Goal: Book appointment/travel/reservation

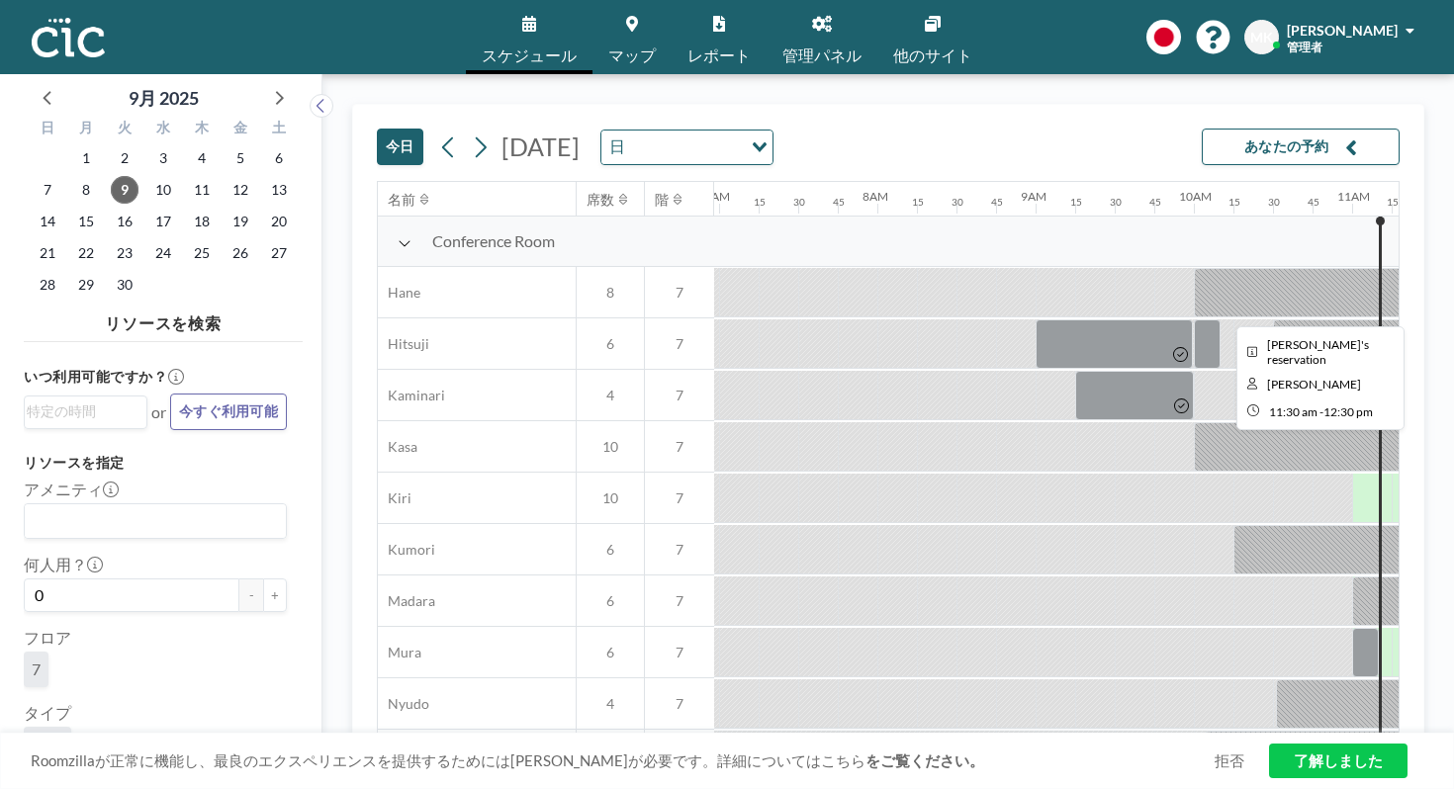
scroll to position [0, 1097]
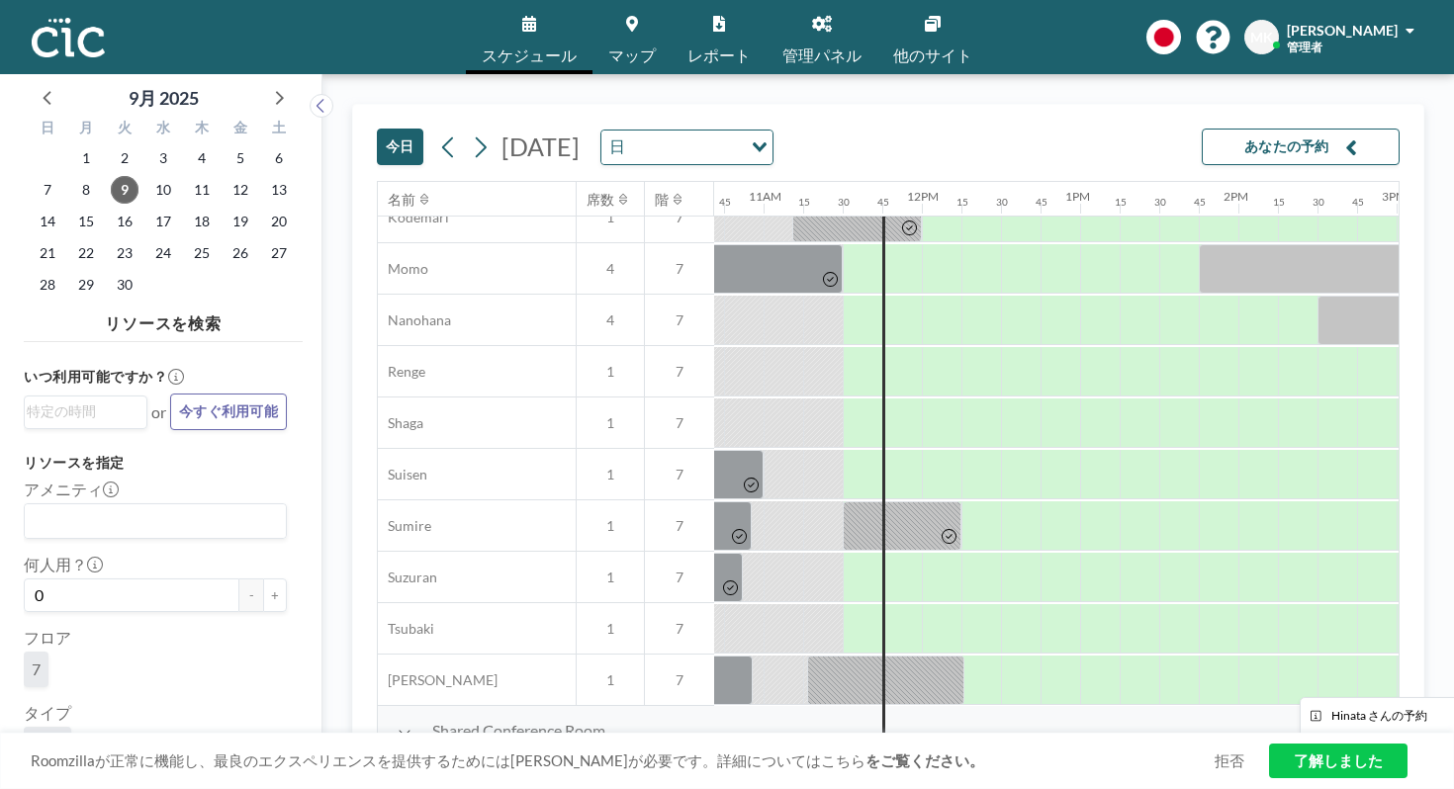
scroll to position [948, 1650]
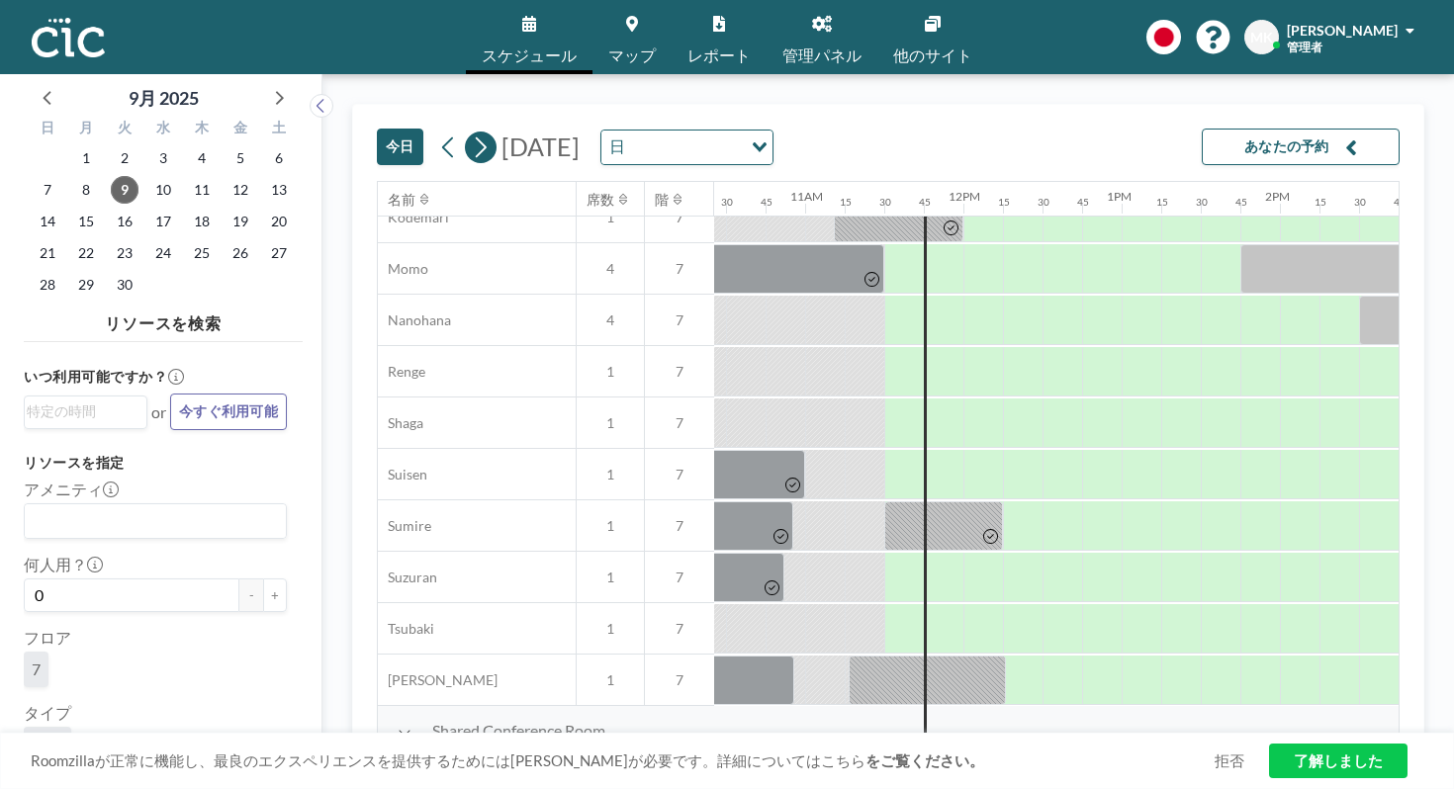
click at [471, 133] on icon at bounding box center [480, 148] width 19 height 30
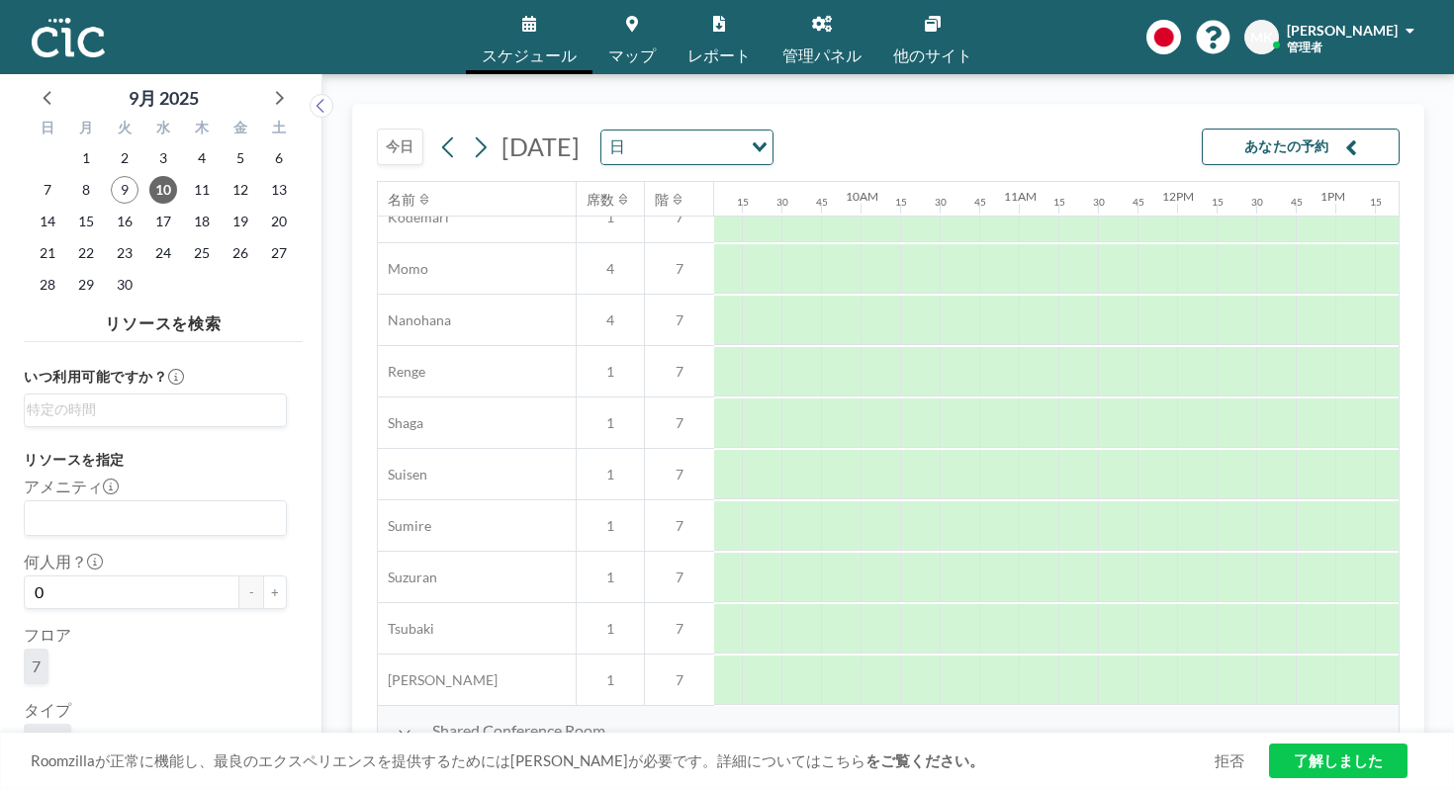
scroll to position [948, 1514]
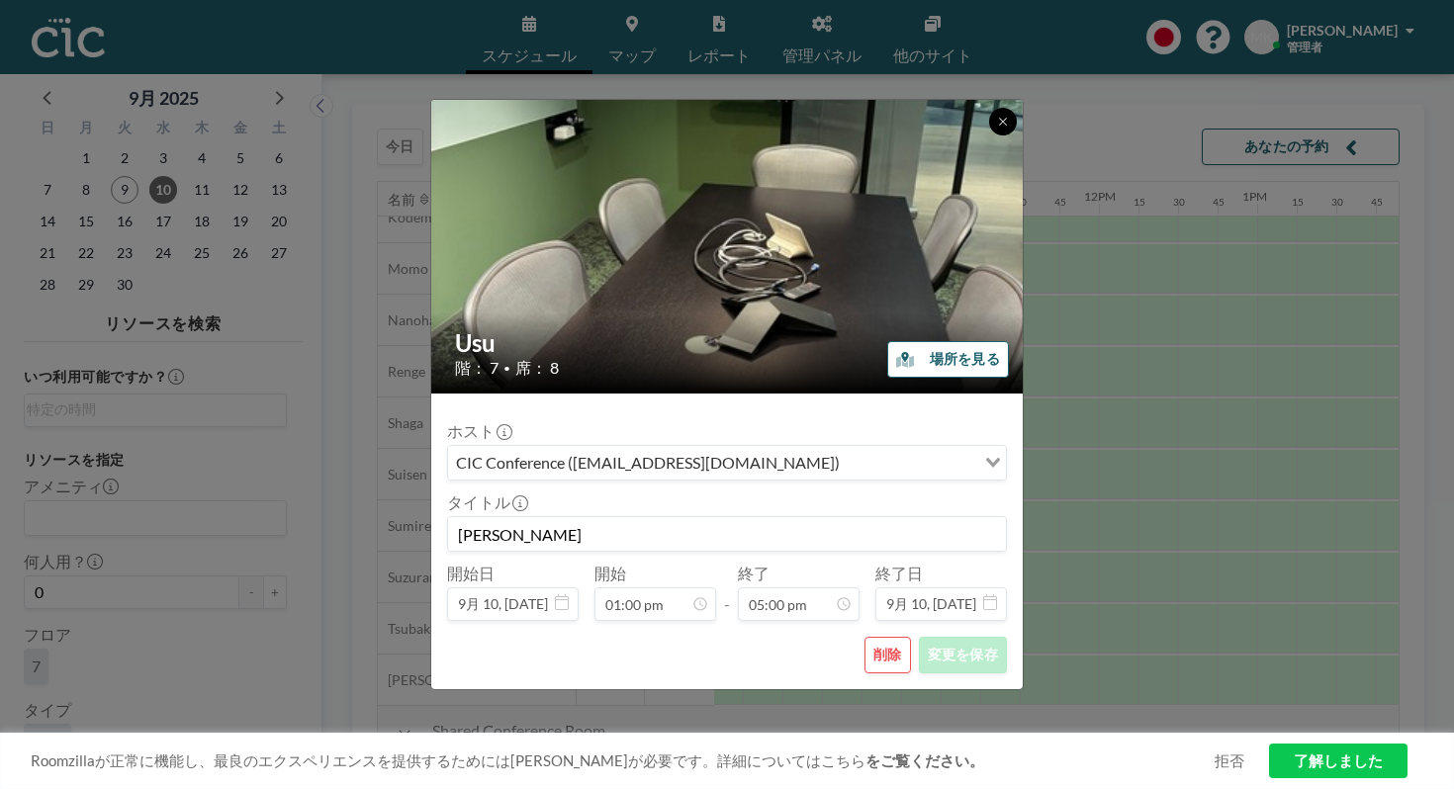
click at [997, 128] on icon at bounding box center [1003, 122] width 12 height 12
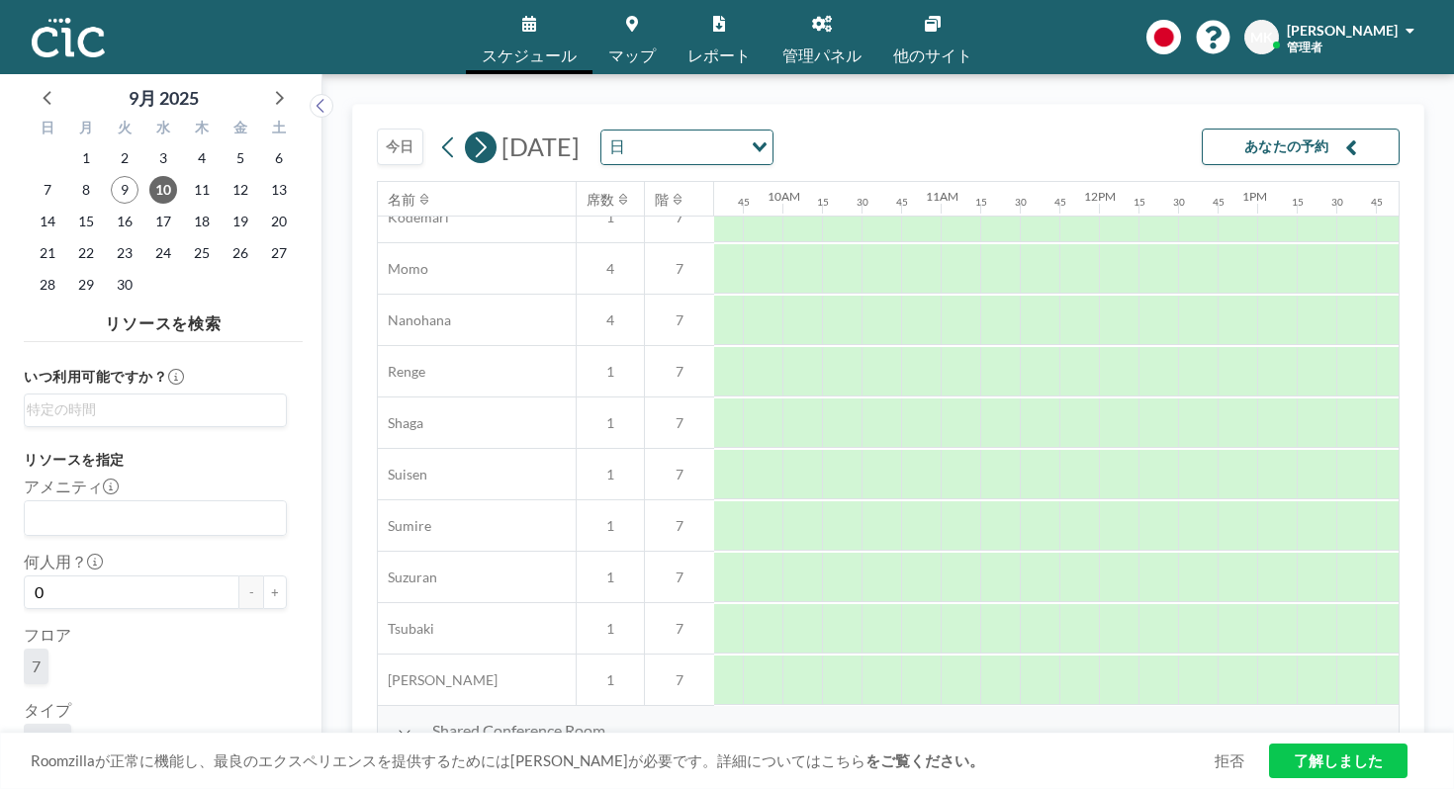
click at [471, 133] on icon at bounding box center [480, 148] width 19 height 30
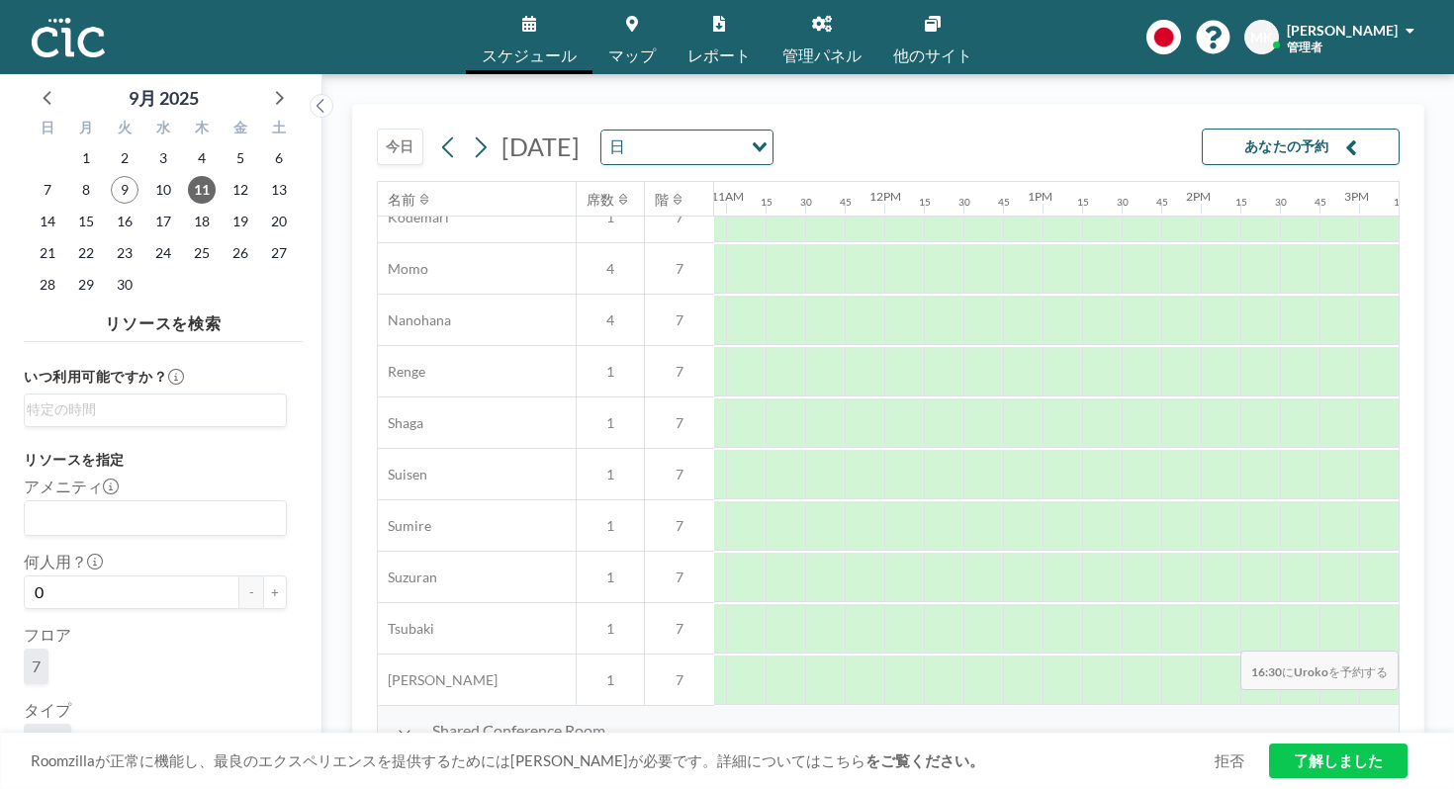
scroll to position [948, 1767]
click at [476, 136] on icon at bounding box center [481, 146] width 11 height 21
click at [72, 208] on span "15" at bounding box center [86, 222] width 28 height 28
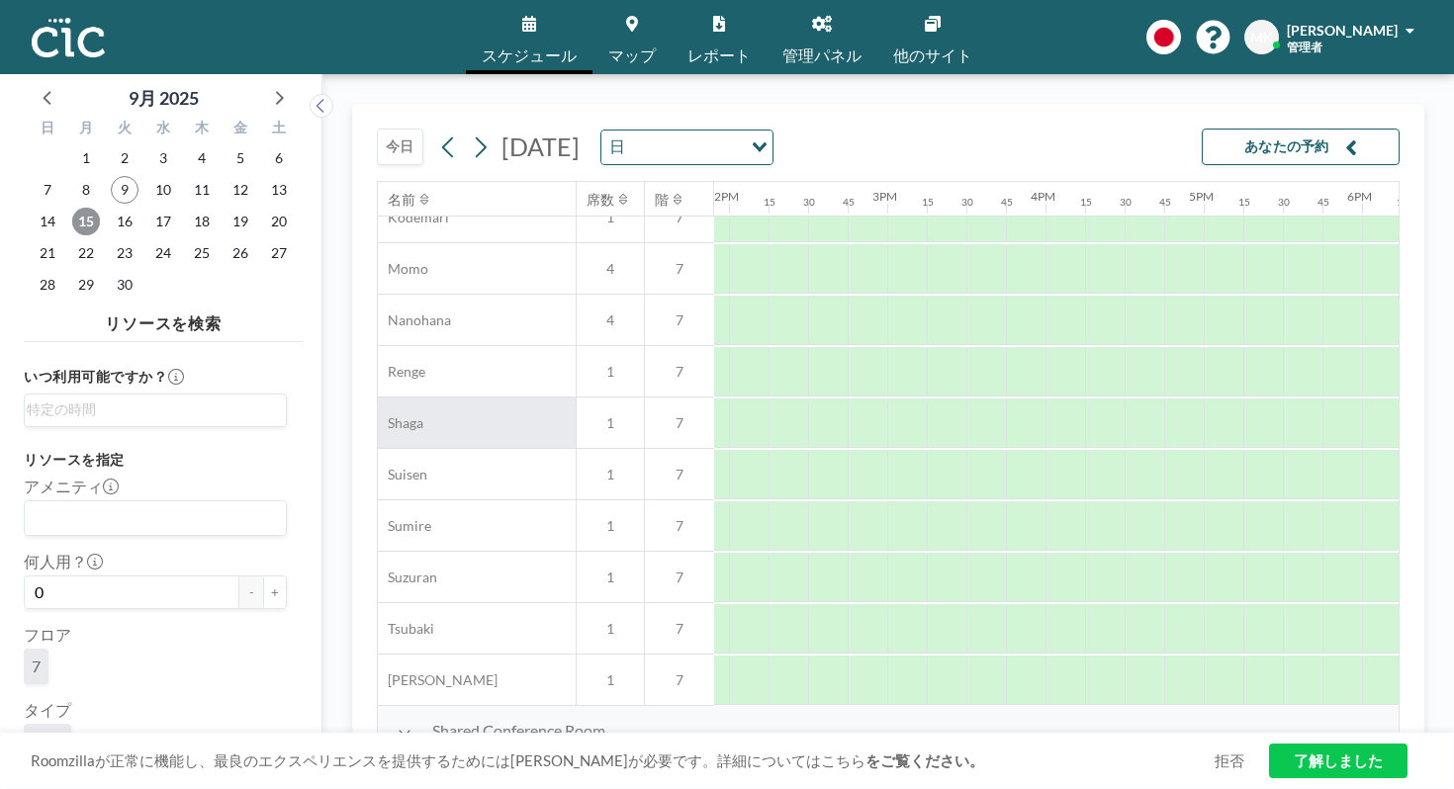
scroll to position [948, 2197]
click at [471, 133] on icon at bounding box center [480, 148] width 19 height 30
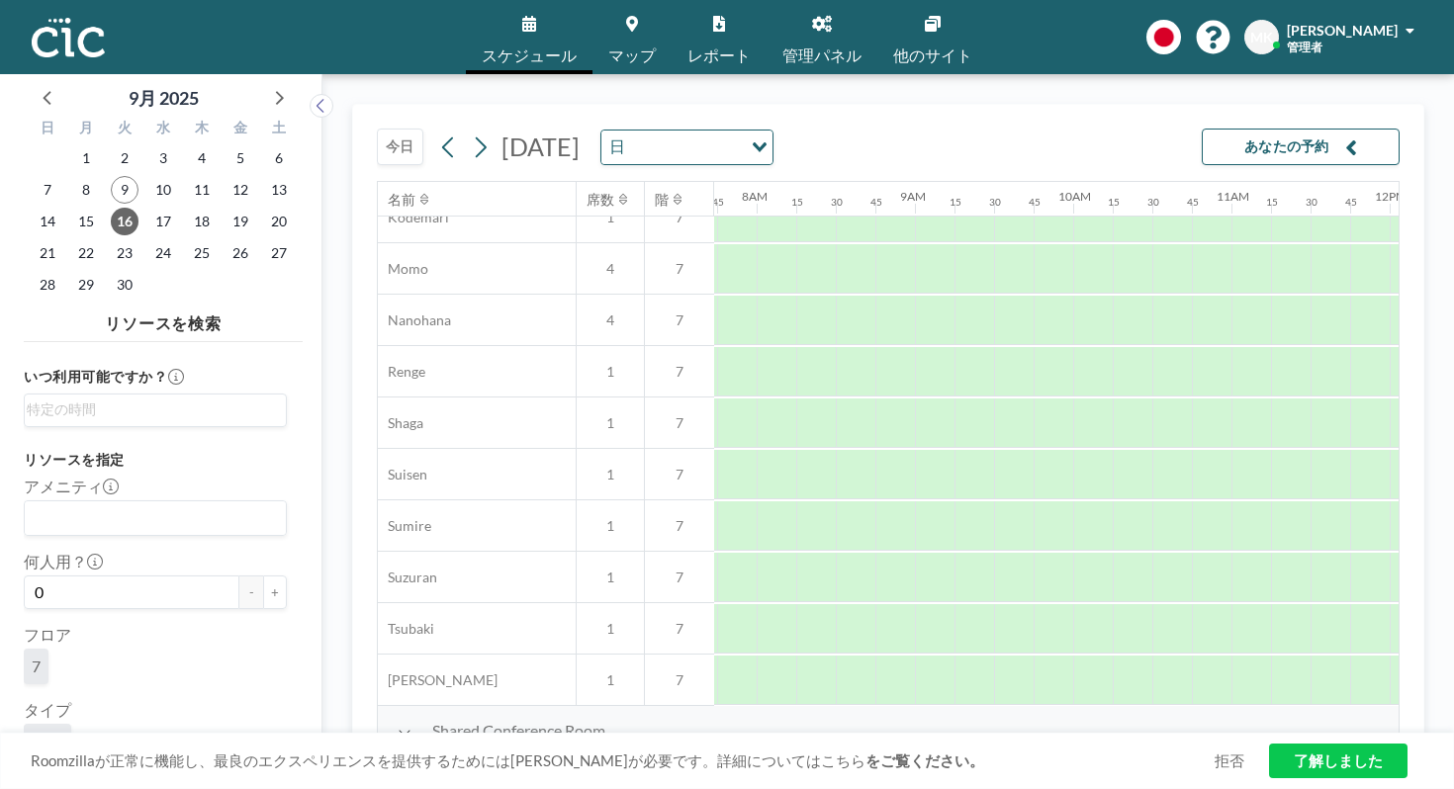
scroll to position [948, 1191]
click at [471, 133] on icon at bounding box center [480, 148] width 19 height 30
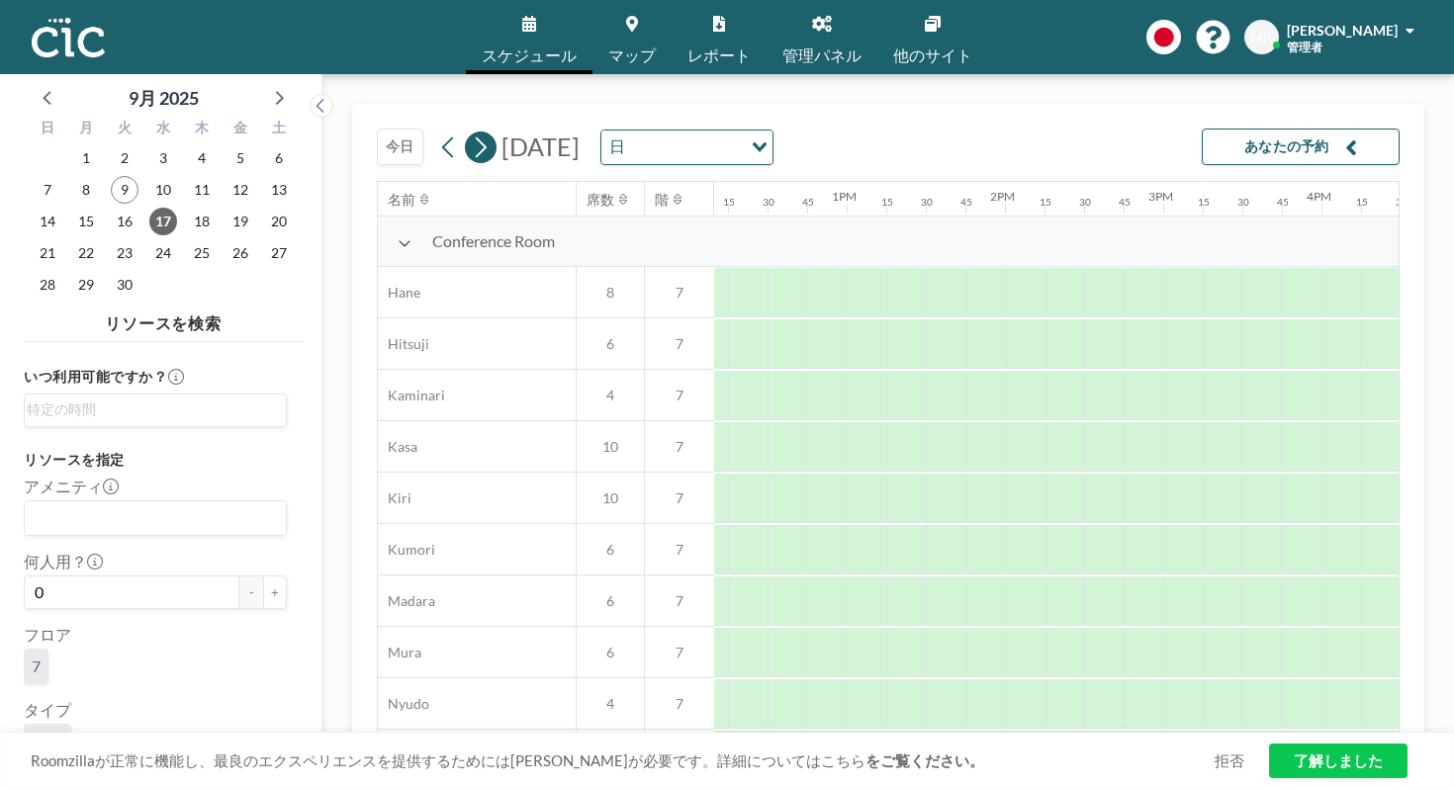
click at [471, 133] on icon at bounding box center [480, 148] width 19 height 30
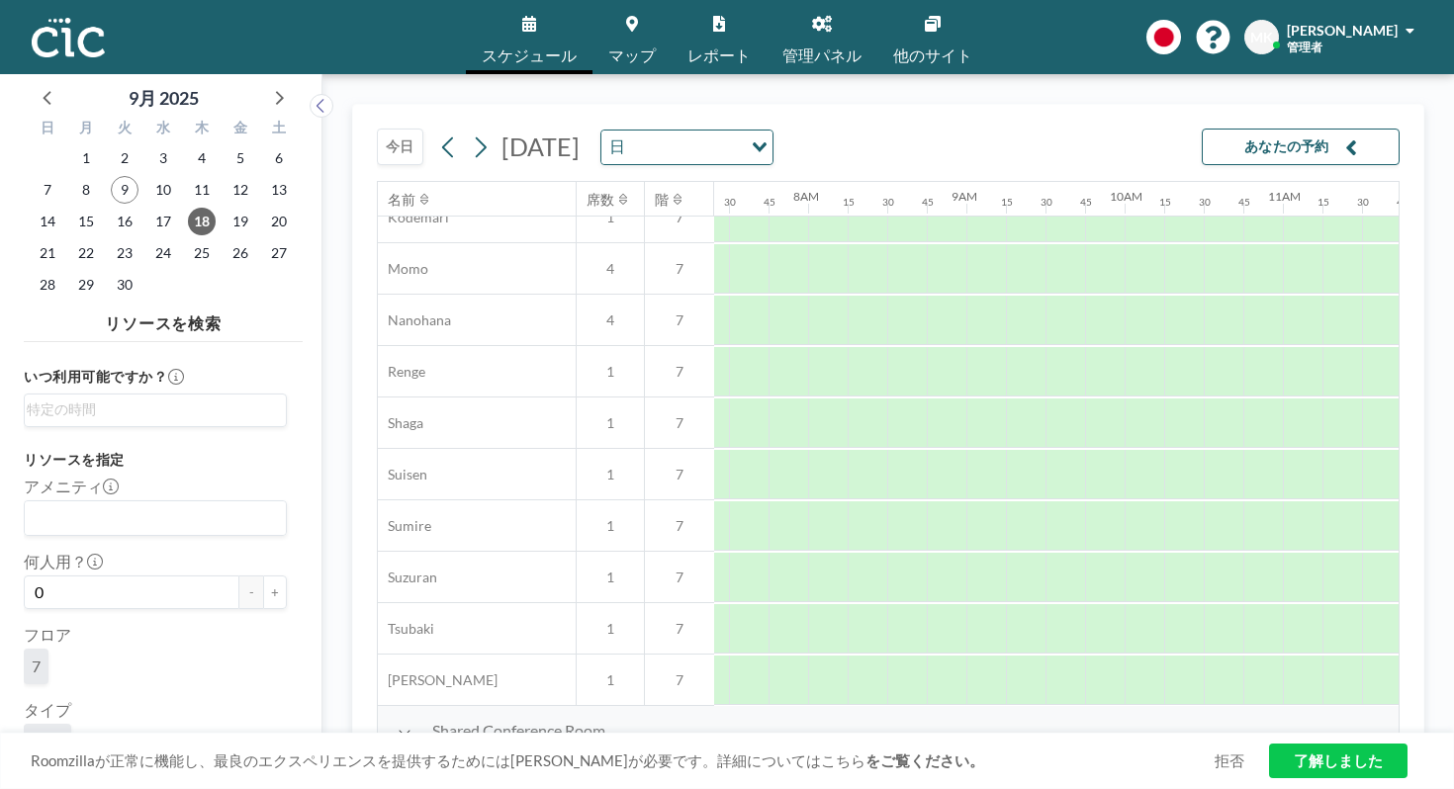
scroll to position [948, 1181]
click at [471, 133] on icon at bounding box center [480, 148] width 19 height 30
click at [72, 239] on span "22" at bounding box center [86, 253] width 28 height 28
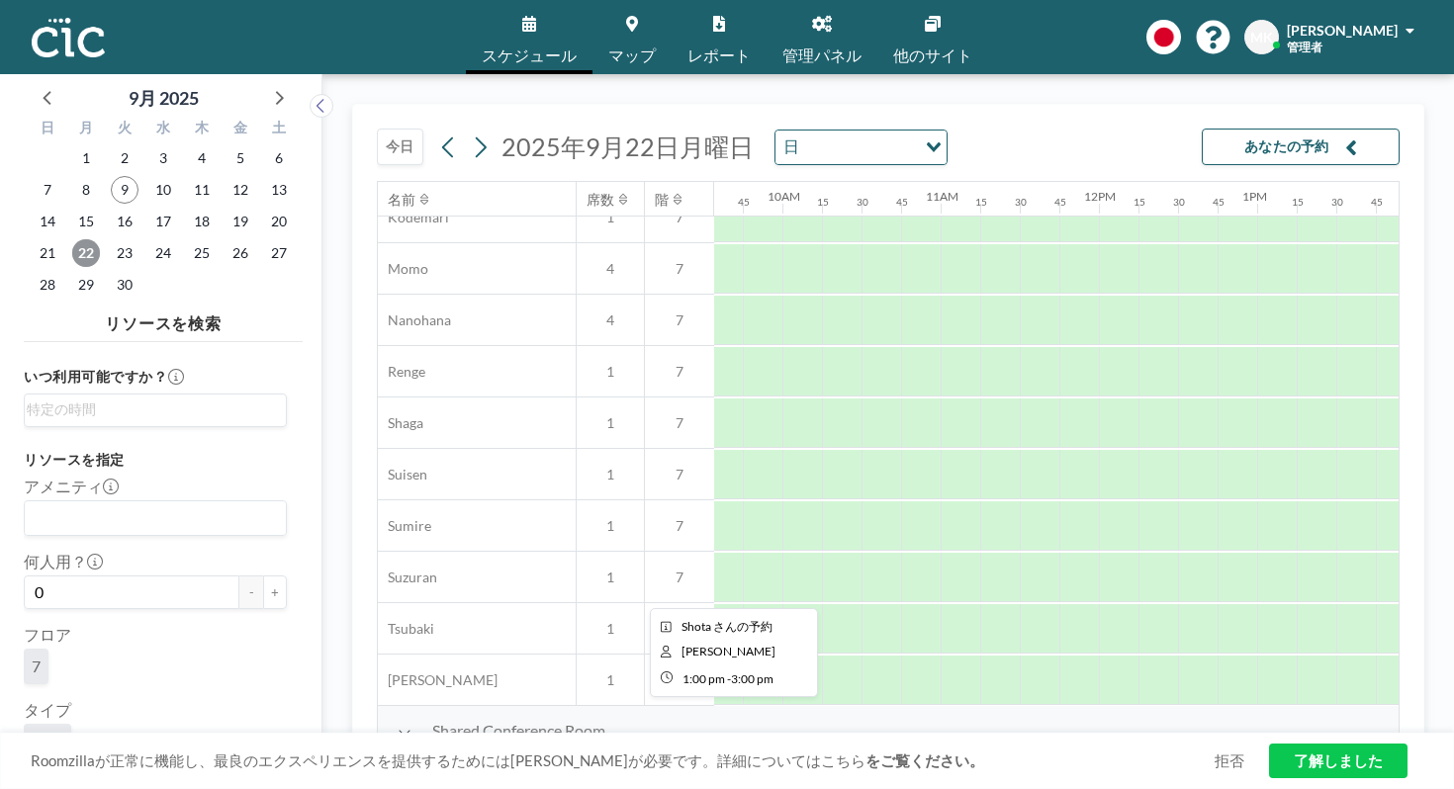
scroll to position [948, 1511]
click at [111, 239] on span "23" at bounding box center [125, 253] width 28 height 28
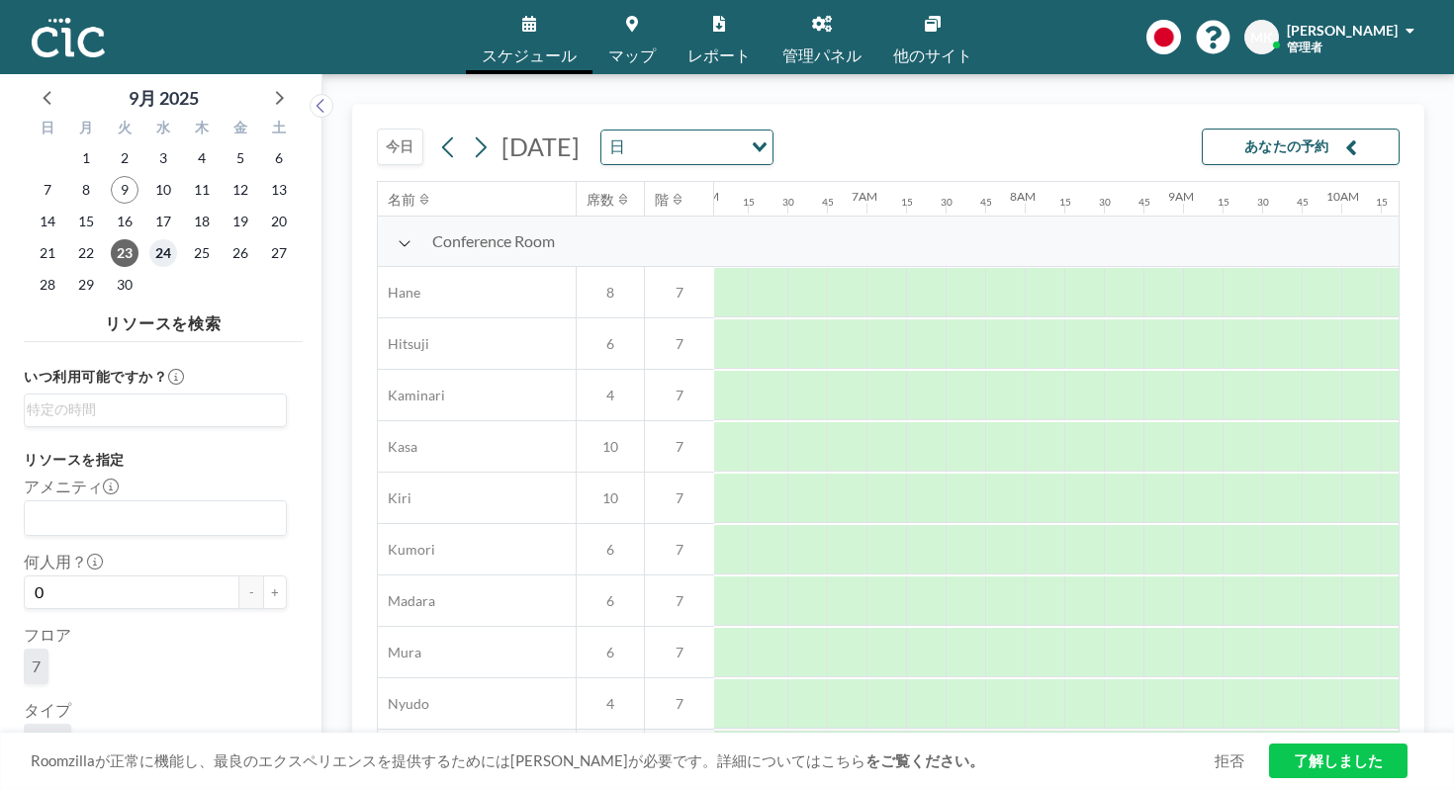
scroll to position [0, 996]
click at [149, 239] on span "24" at bounding box center [163, 253] width 28 height 28
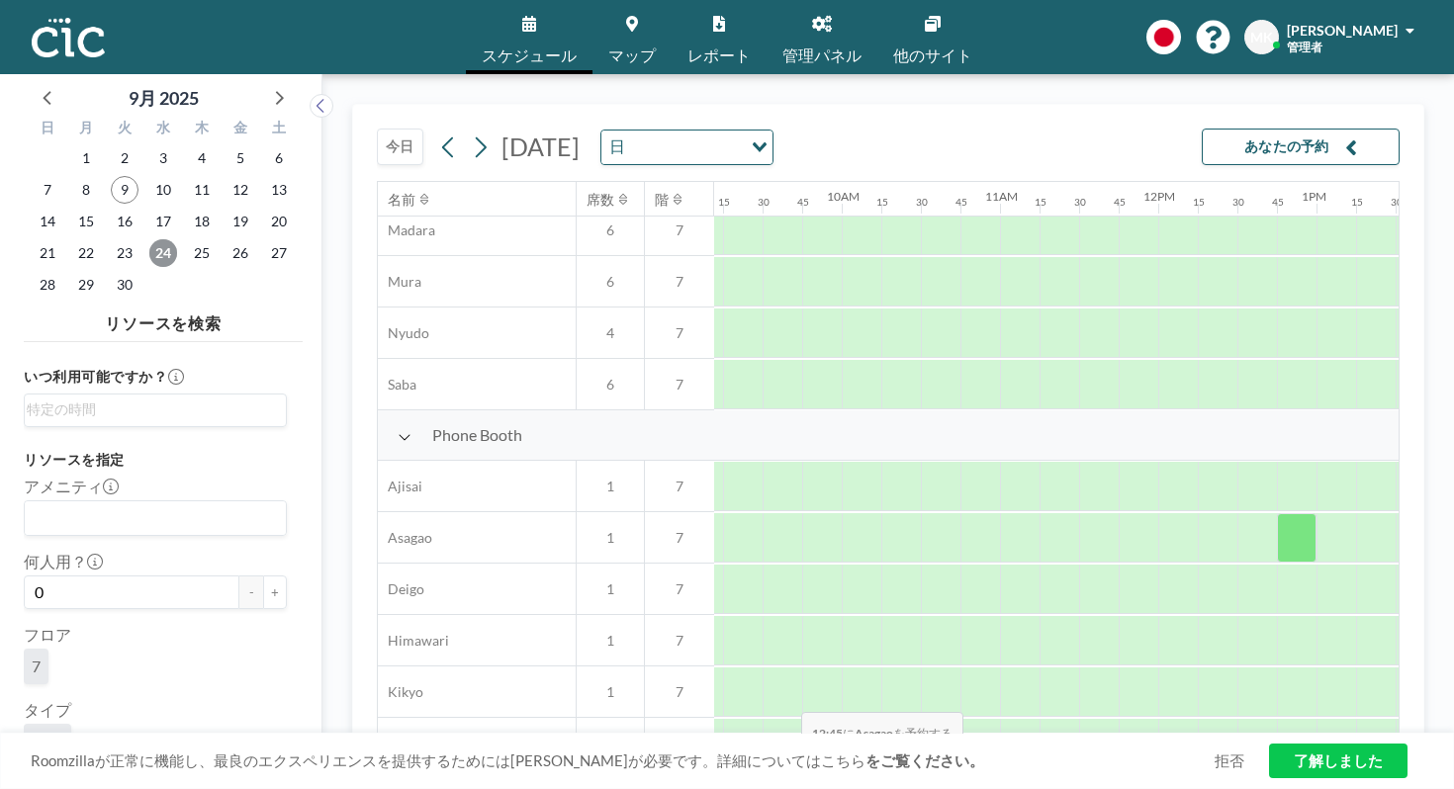
scroll to position [948, 1455]
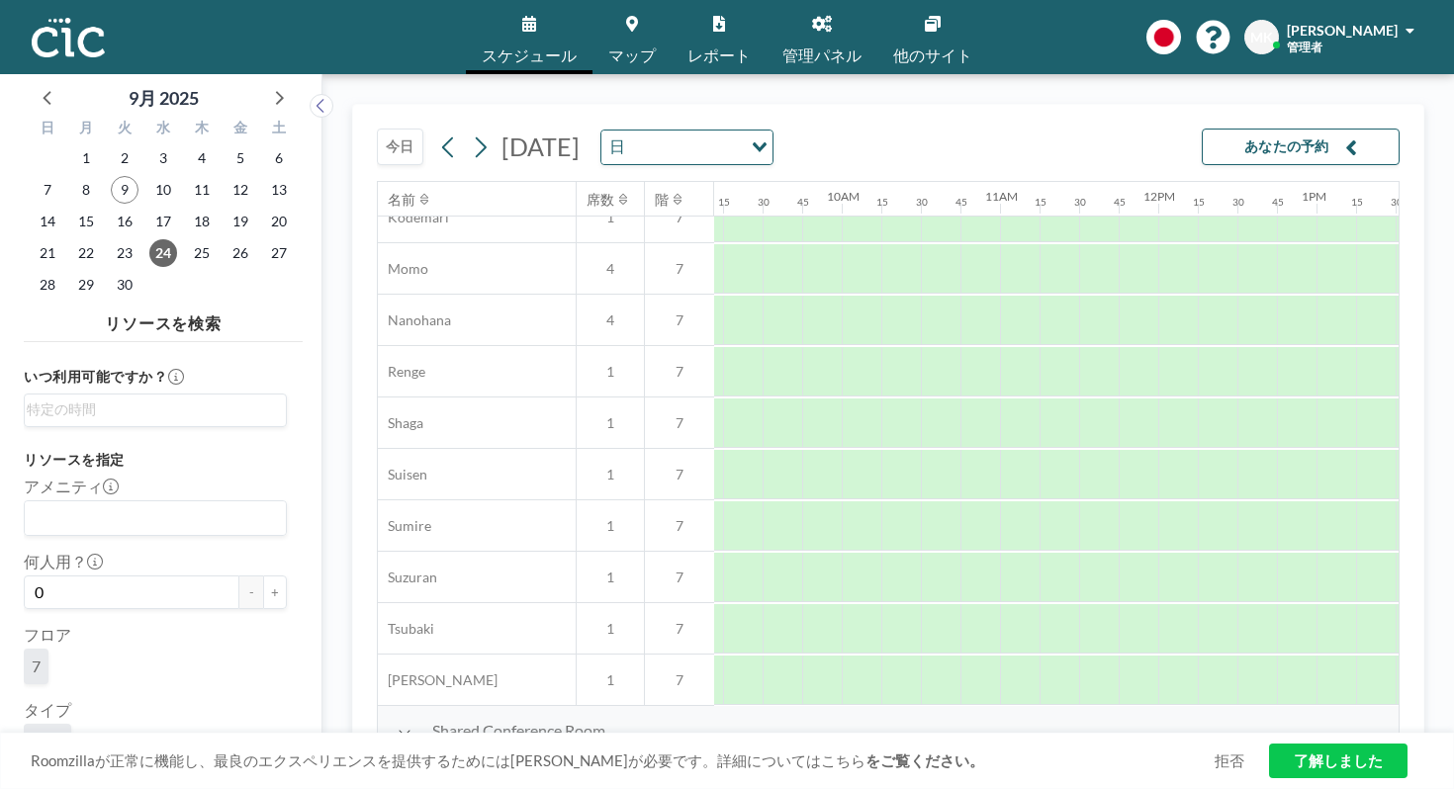
click at [377, 129] on button "今日" at bounding box center [400, 147] width 46 height 37
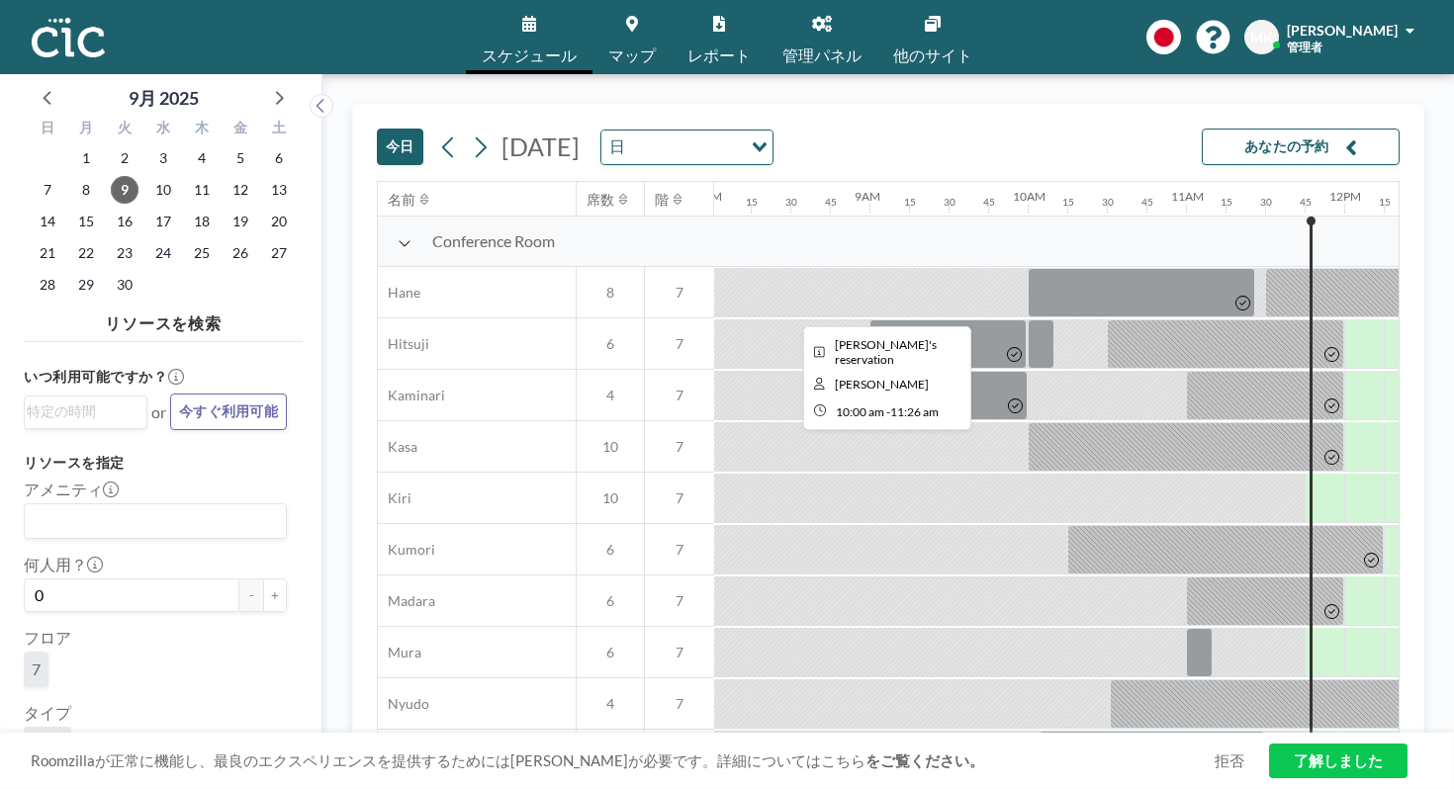
scroll to position [0, 1232]
